Goal: Entertainment & Leisure: Consume media (video, audio)

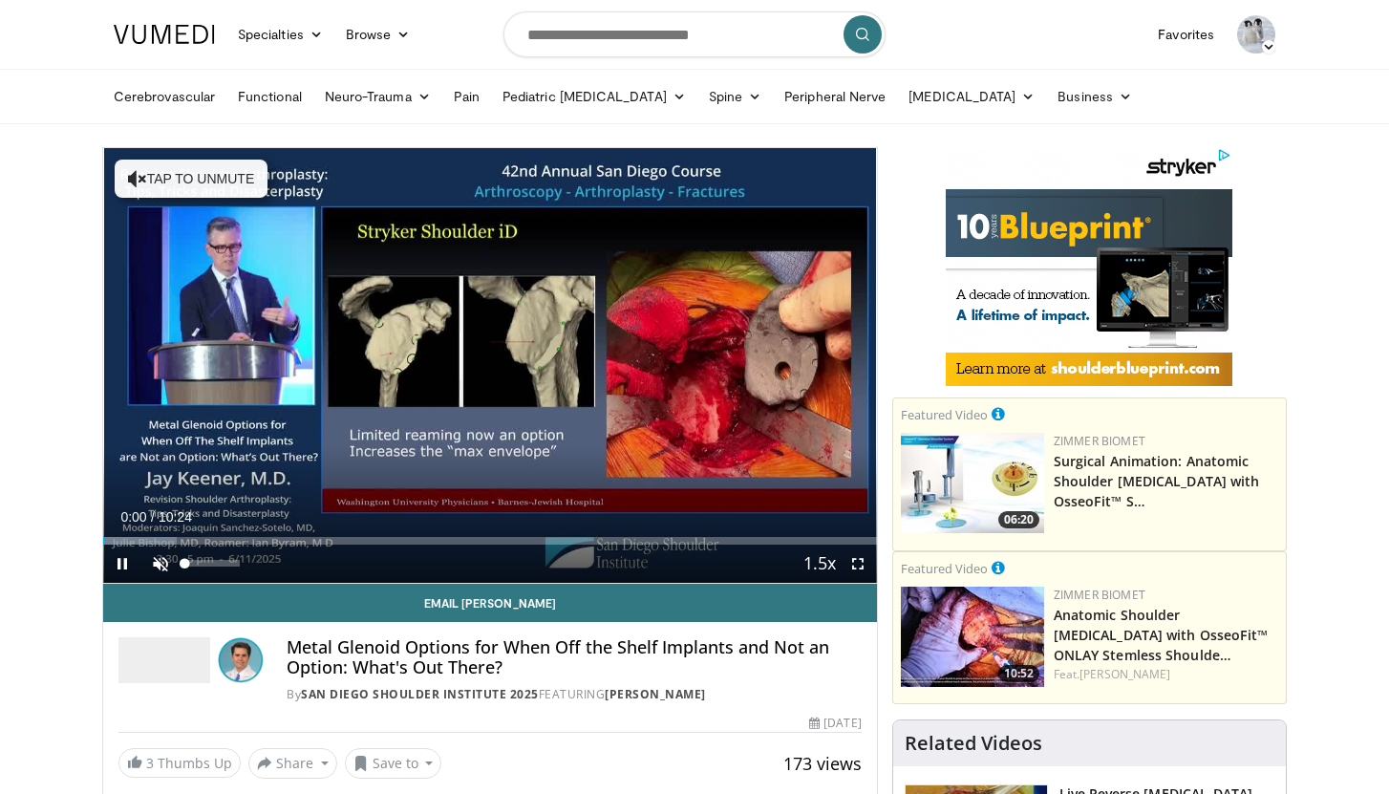
click at [152, 560] on span "Video Player" at bounding box center [160, 564] width 38 height 38
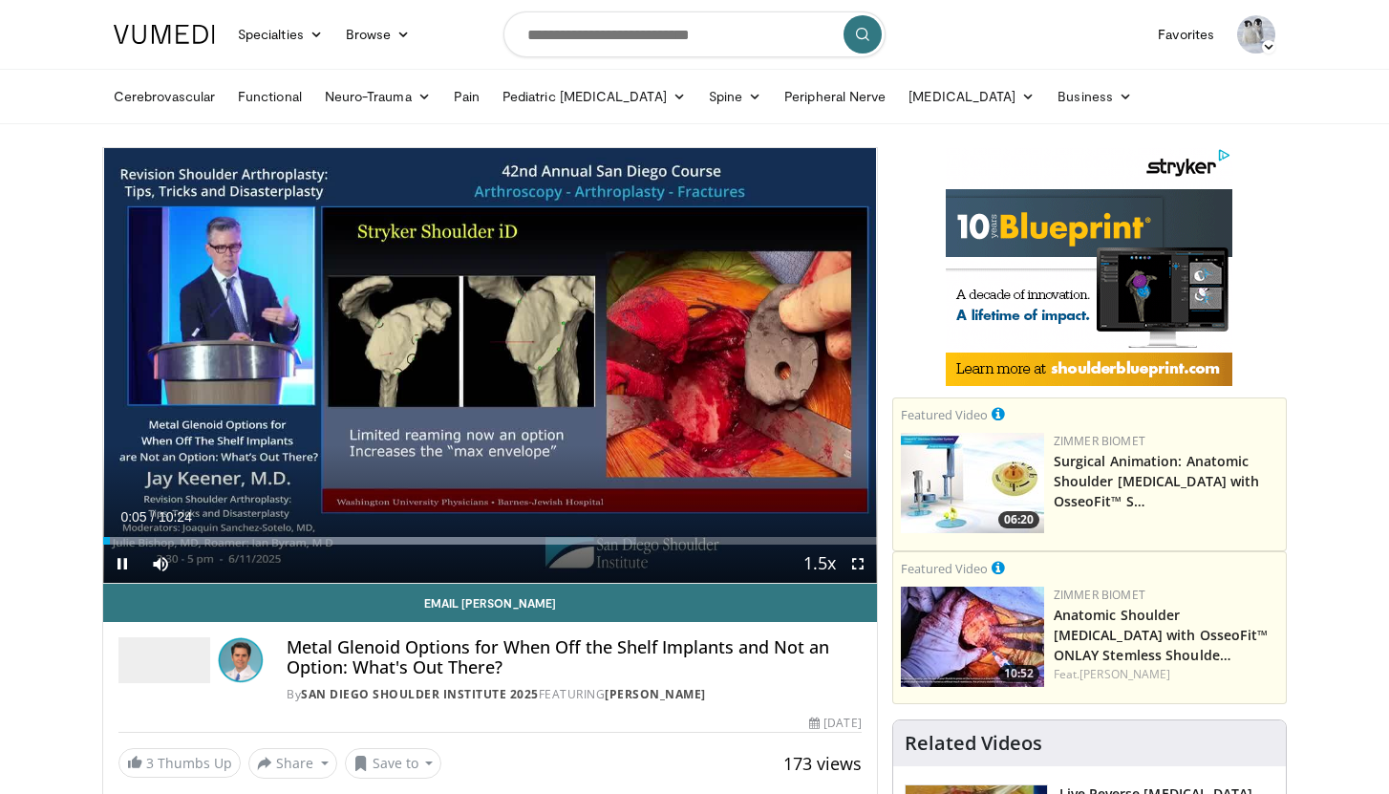
click at [863, 562] on span "Video Player" at bounding box center [858, 564] width 38 height 38
